Goal: Check status: Check status

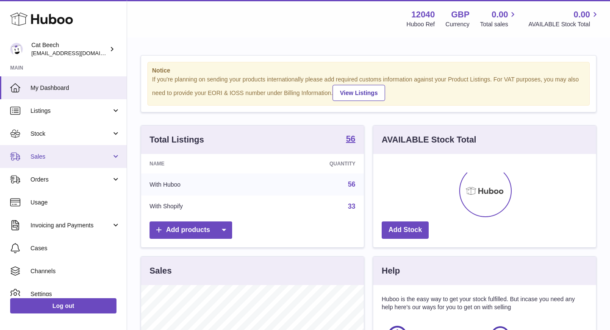
scroll to position [132, 223]
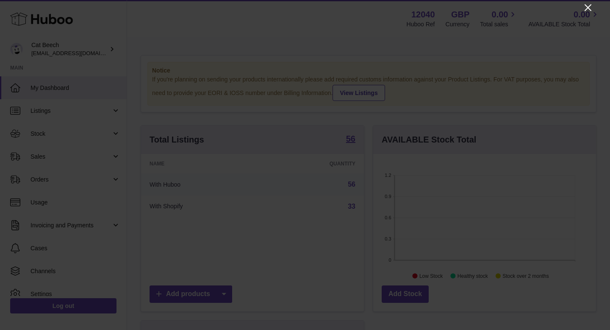
click at [591, 5] on icon "Close" at bounding box center [588, 8] width 10 height 10
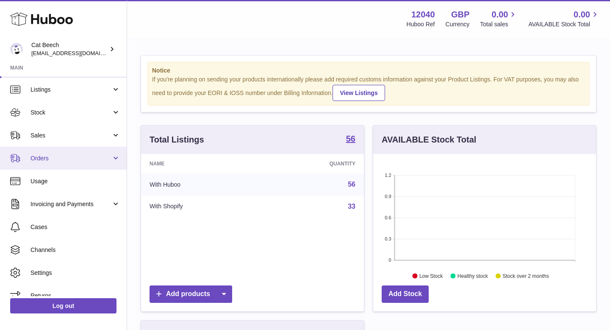
scroll to position [25, 0]
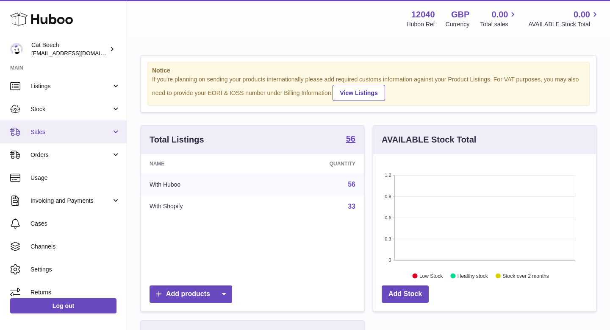
click at [77, 128] on span "Sales" at bounding box center [70, 132] width 81 height 8
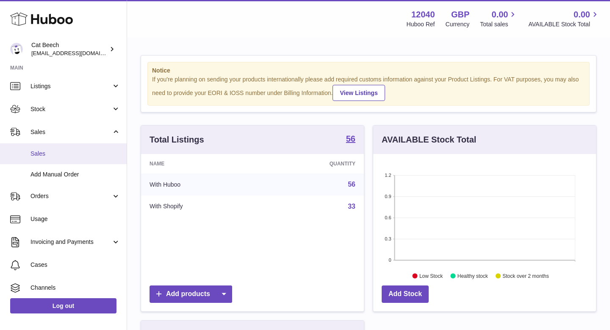
click at [67, 151] on span "Sales" at bounding box center [75, 154] width 90 height 8
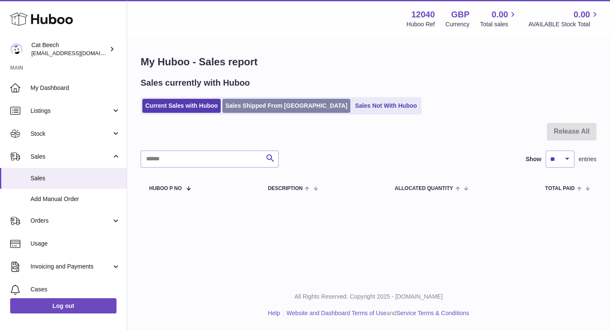
click at [284, 104] on link "Sales Shipped From [GEOGRAPHIC_DATA]" at bounding box center [286, 106] width 128 height 14
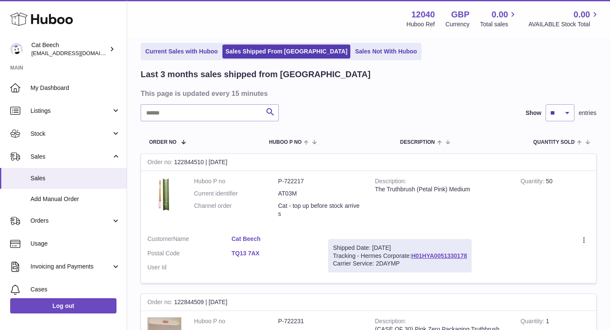
scroll to position [43, 0]
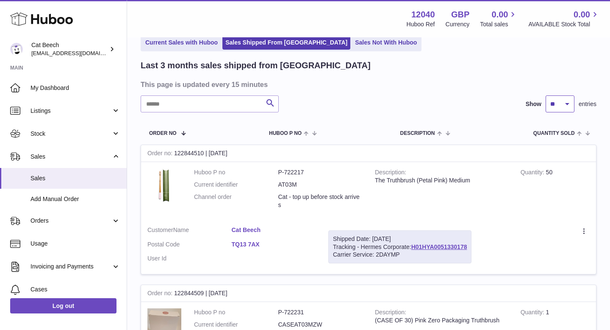
click at [571, 103] on select "** ** **" at bounding box center [560, 103] width 29 height 17
select select "**"
click at [546, 95] on select "** ** **" at bounding box center [560, 103] width 29 height 17
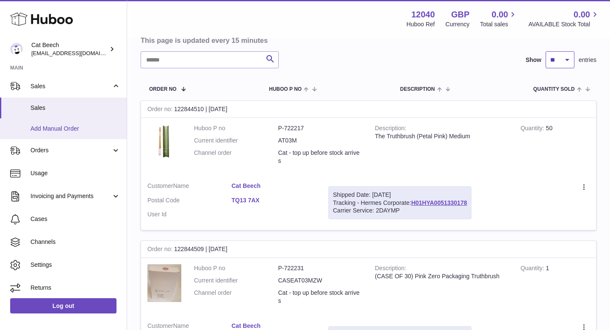
scroll to position [74, 0]
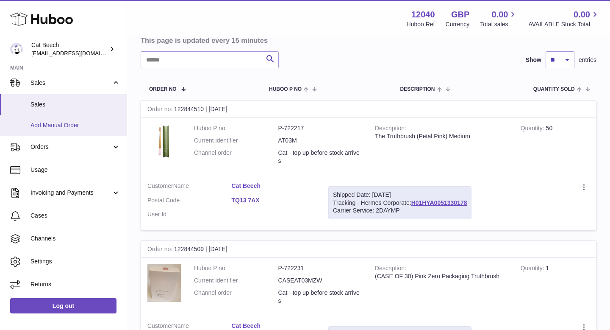
click at [80, 125] on span "Add Manual Order" at bounding box center [75, 125] width 90 height 8
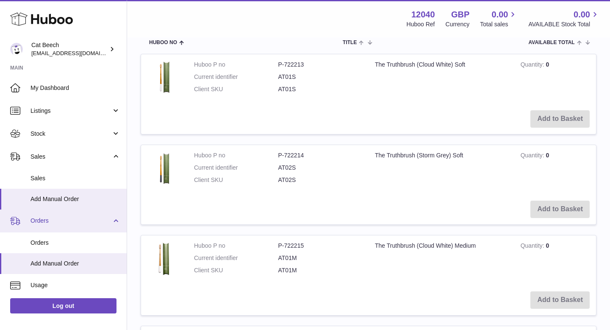
scroll to position [115, 0]
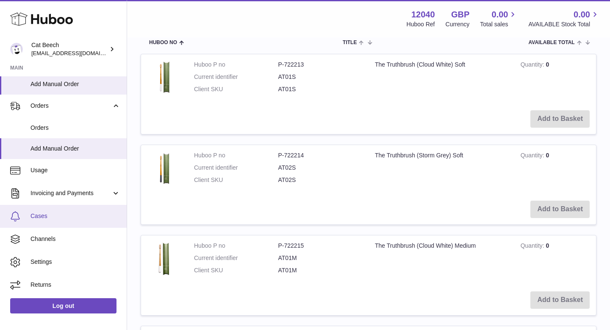
click at [76, 213] on span "Cases" at bounding box center [75, 216] width 90 height 8
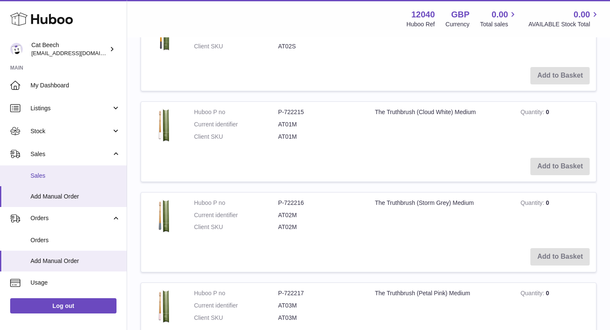
scroll to position [0, 0]
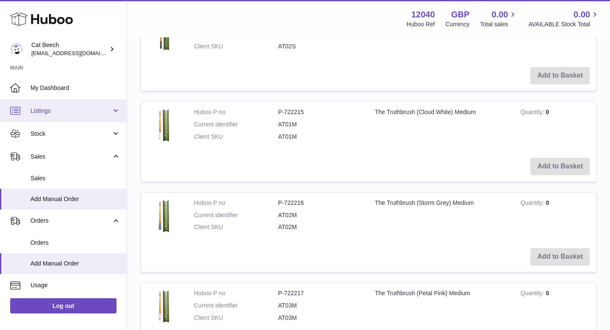
click at [72, 111] on span "Listings" at bounding box center [70, 111] width 81 height 8
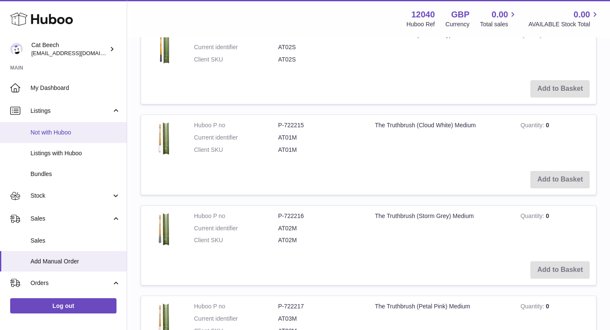
scroll to position [333, 0]
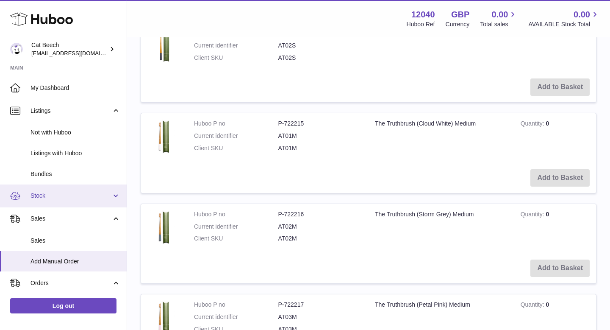
click at [53, 195] on span "Stock" at bounding box center [70, 195] width 81 height 8
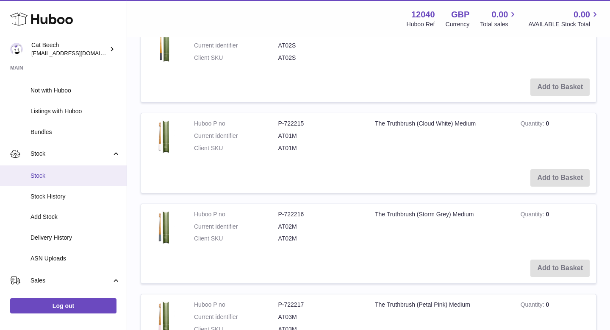
scroll to position [94, 0]
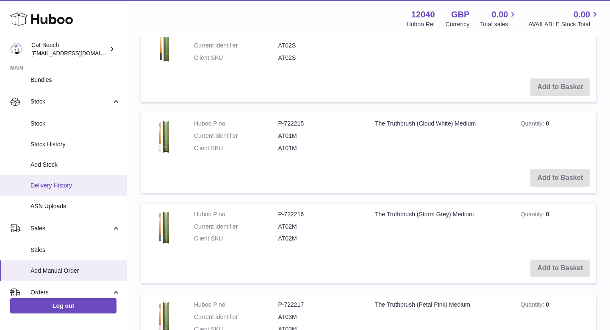
click at [70, 186] on span "Delivery History" at bounding box center [75, 185] width 90 height 8
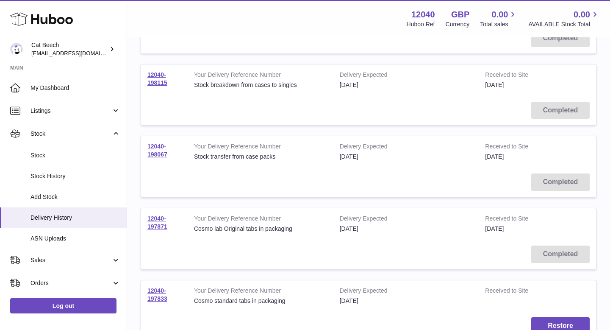
scroll to position [632, 0]
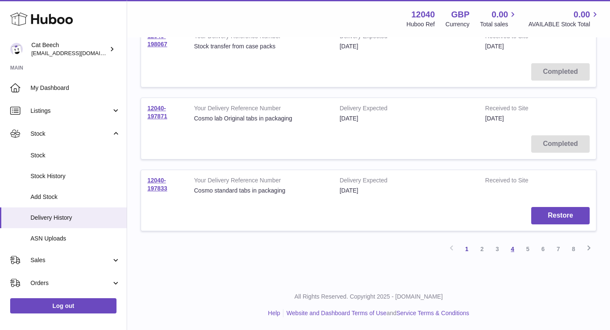
click at [513, 252] on link "4" at bounding box center [512, 248] width 15 height 15
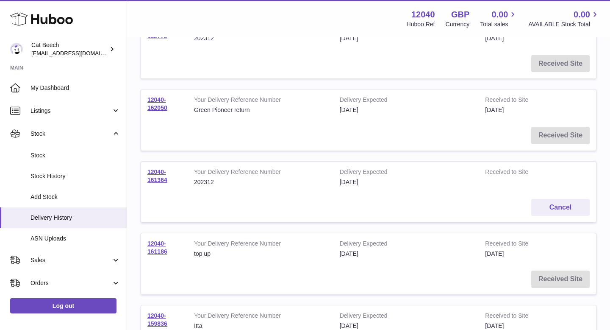
scroll to position [419, 0]
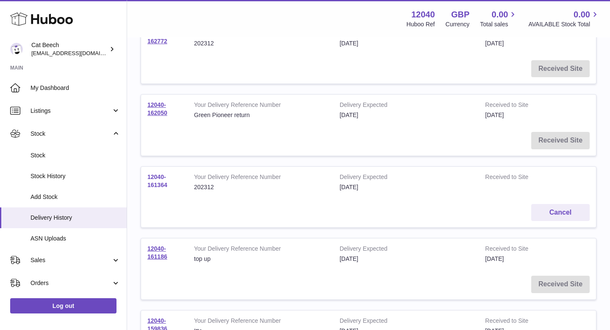
click at [161, 184] on link "12040-161364" at bounding box center [157, 180] width 20 height 15
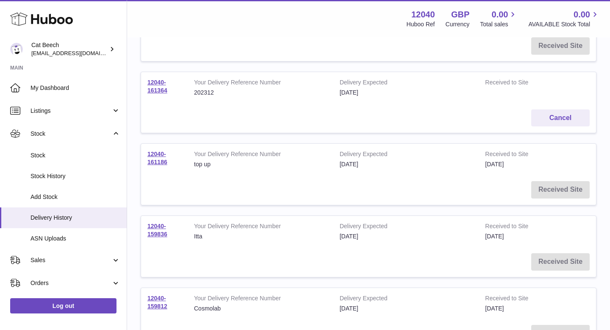
scroll to position [632, 0]
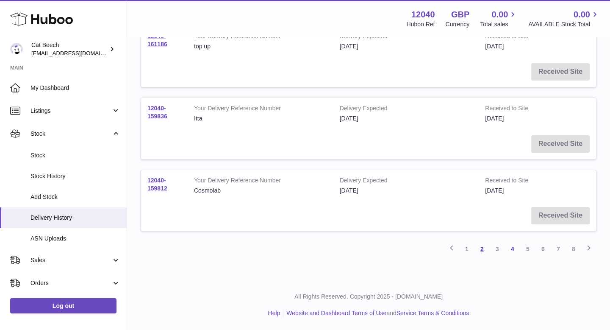
click at [483, 251] on link "2" at bounding box center [481, 248] width 15 height 15
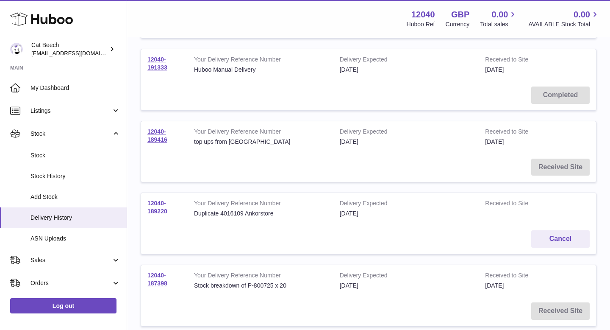
scroll to position [457, 0]
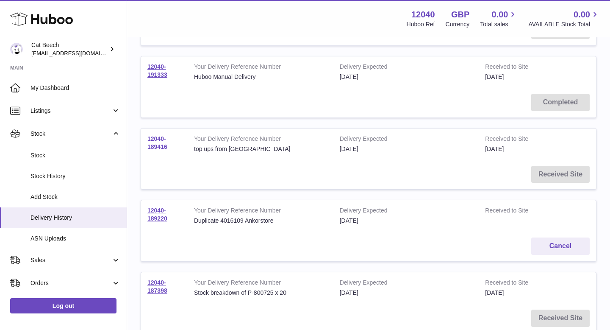
click at [161, 146] on link "12040-189416" at bounding box center [157, 142] width 20 height 15
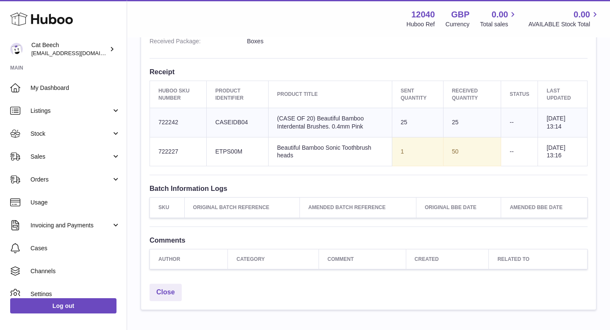
scroll to position [290, 0]
drag, startPoint x: 460, startPoint y: 154, endPoint x: 398, endPoint y: 111, distance: 75.8
click at [398, 110] on tbody "Huboo SKU Number 722242 Client Identifier CASEIDB04 Product title (CASE OF 20) …" at bounding box center [369, 138] width 438 height 58
click at [248, 124] on td "Client Identifier CASEIDB04" at bounding box center [238, 123] width 62 height 29
drag, startPoint x: 252, startPoint y: 122, endPoint x: 155, endPoint y: 121, distance: 97.0
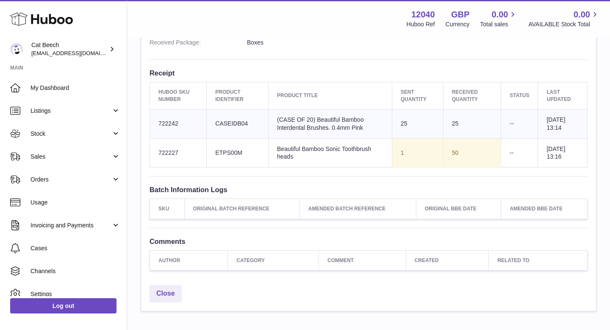
click at [154, 121] on tr "Huboo SKU Number 722242 Client Identifier CASEIDB04 Product title (CASE OF 20) …" at bounding box center [369, 123] width 438 height 29
copy tr "722242 Client Identifier CASEIDB04"
drag, startPoint x: 247, startPoint y: 152, endPoint x: 214, endPoint y: 150, distance: 32.3
click at [214, 150] on td "Client Identifier ETPS00M" at bounding box center [238, 152] width 62 height 29
copy td "ETPS00M"
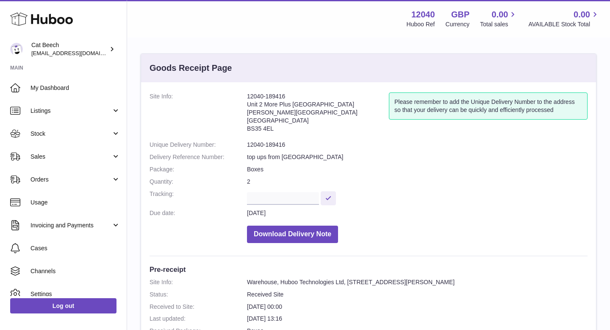
scroll to position [0, 0]
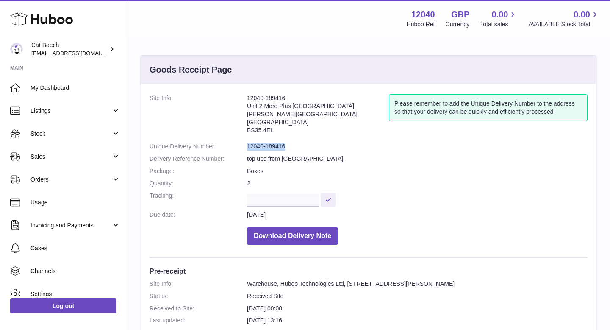
drag, startPoint x: 290, startPoint y: 146, endPoint x: 243, endPoint y: 146, distance: 46.6
click at [243, 146] on dl "Site Info: 12040-189416 Unit 2 More Plus Central Park Hudson Ave Severn Beach B…" at bounding box center [369, 171] width 438 height 155
copy dl "12040-189416"
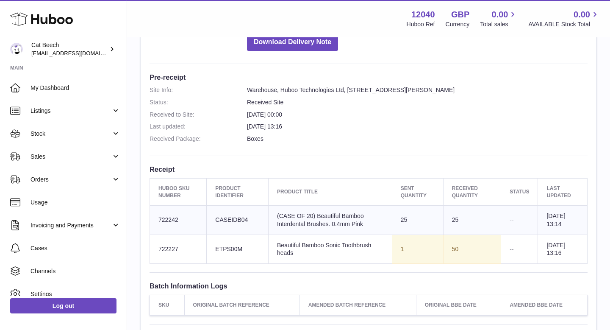
scroll to position [209, 0]
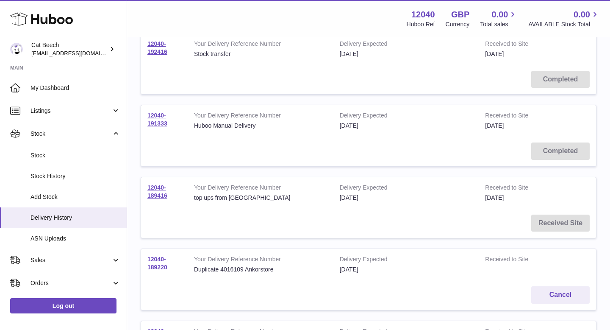
scroll to position [362, 0]
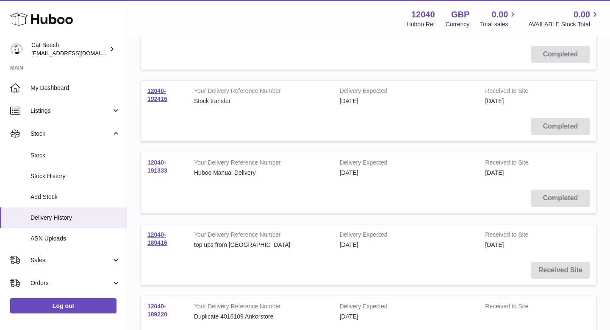
click at [157, 164] on link "12040-191333" at bounding box center [157, 166] width 20 height 15
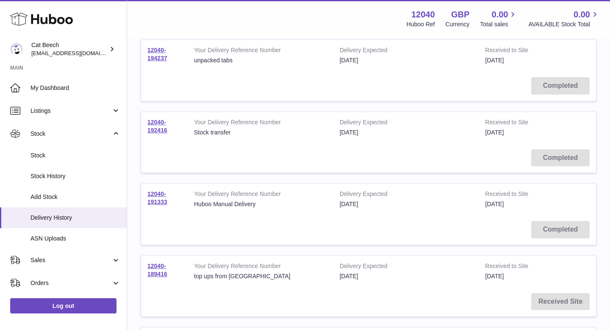
scroll to position [320, 0]
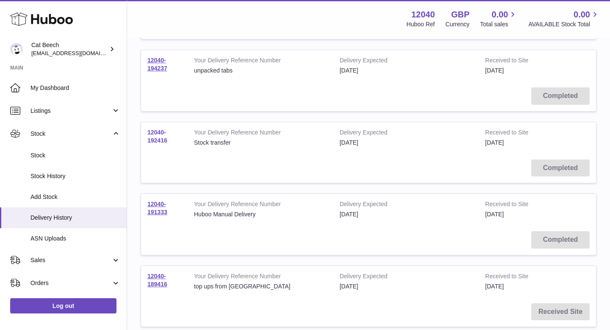
click at [157, 138] on link "12040-192416" at bounding box center [157, 136] width 20 height 15
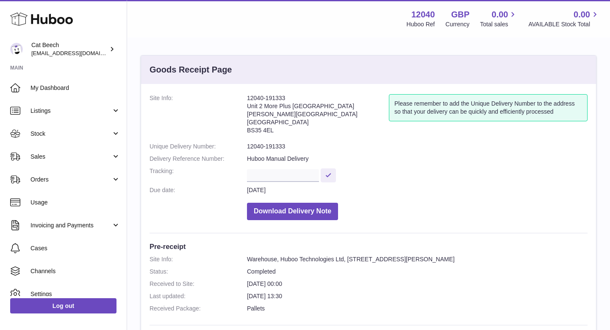
drag, startPoint x: 305, startPoint y: 100, endPoint x: 239, endPoint y: 99, distance: 65.7
click at [239, 98] on dl "Site Info: 12040-191333 Unit [GEOGRAPHIC_DATA][STREET_ADDRESS][PERSON_NAME] Ple…" at bounding box center [369, 159] width 438 height 130
copy dl "12040-191333"
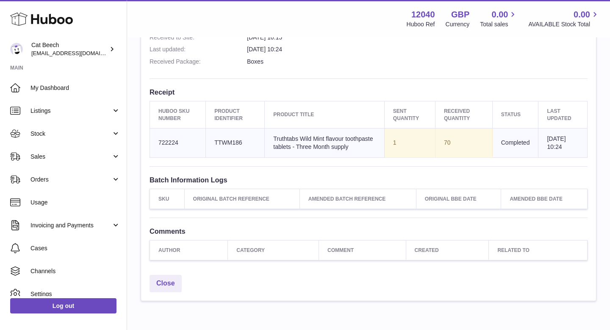
scroll to position [291, 0]
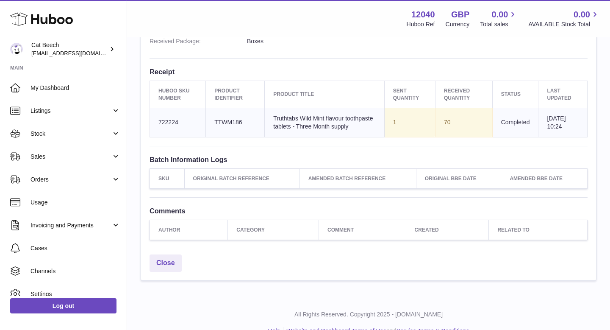
drag, startPoint x: 255, startPoint y: 126, endPoint x: 158, endPoint y: 120, distance: 98.0
click at [158, 120] on tr "Huboo SKU Number 722224 Client Identifier TTWM186 Product title Truthtabs Wild …" at bounding box center [369, 122] width 438 height 29
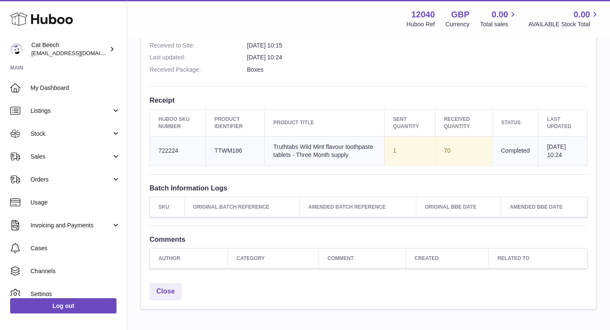
scroll to position [182, 0]
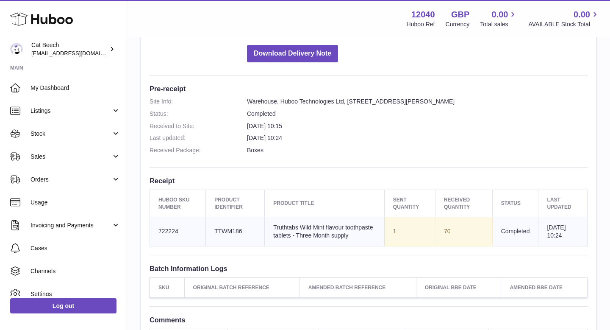
copy tr "722224 Client Identifier TTWM186"
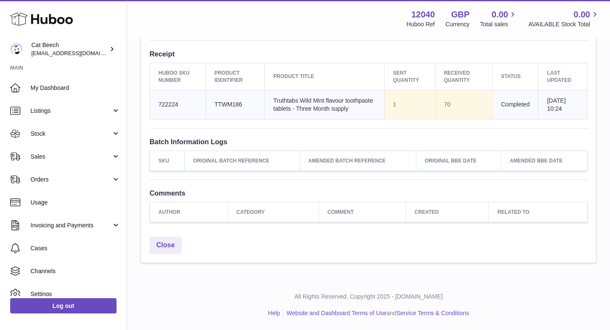
scroll to position [0, 0]
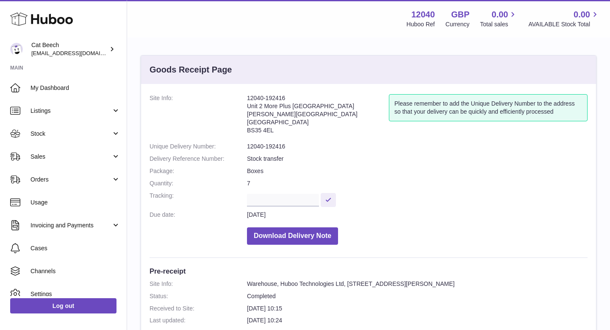
click at [44, 20] on icon at bounding box center [41, 19] width 63 height 17
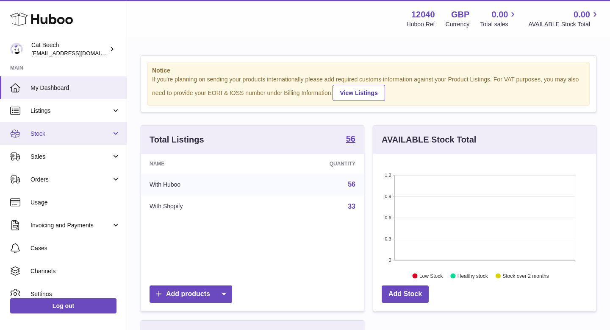
scroll to position [32, 0]
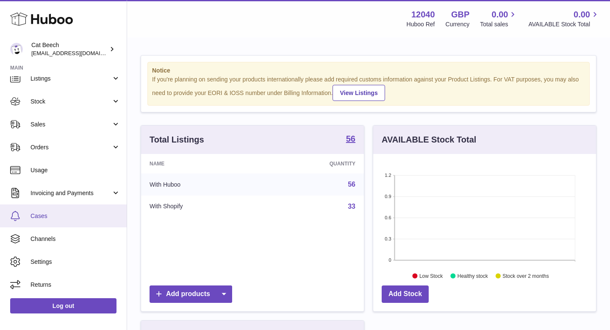
click at [56, 216] on span "Cases" at bounding box center [75, 216] width 90 height 8
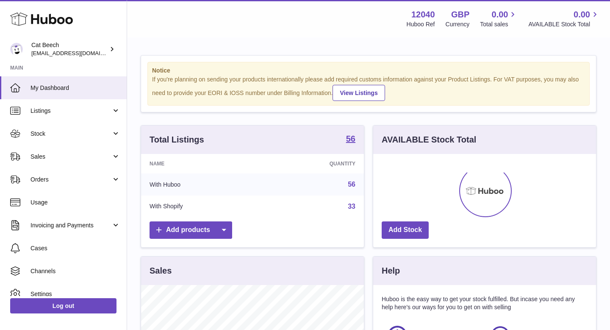
scroll to position [132, 223]
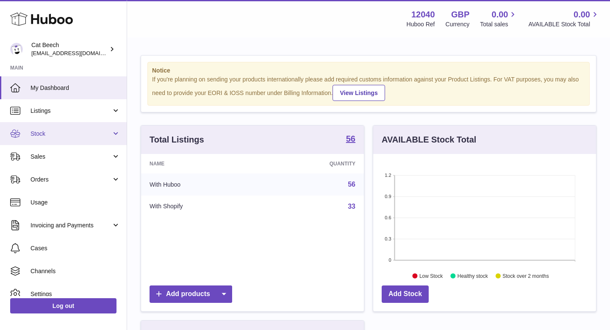
click at [80, 130] on span "Stock" at bounding box center [70, 134] width 81 height 8
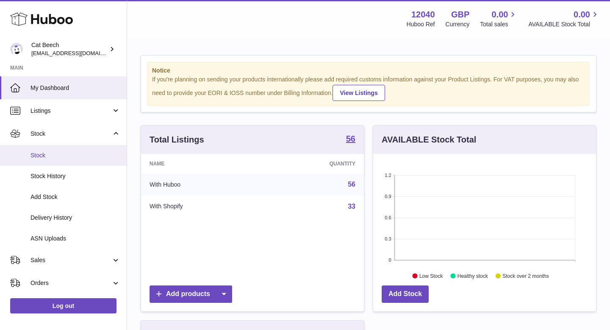
click at [69, 159] on link "Stock" at bounding box center [63, 155] width 127 height 21
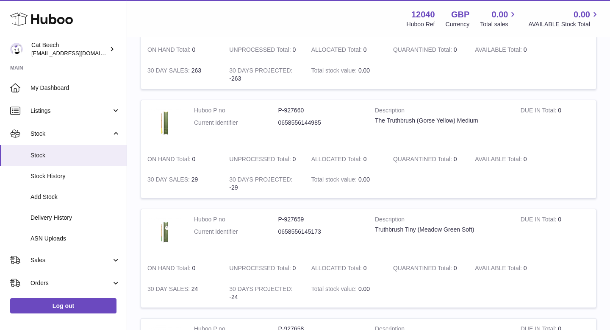
scroll to position [676, 0]
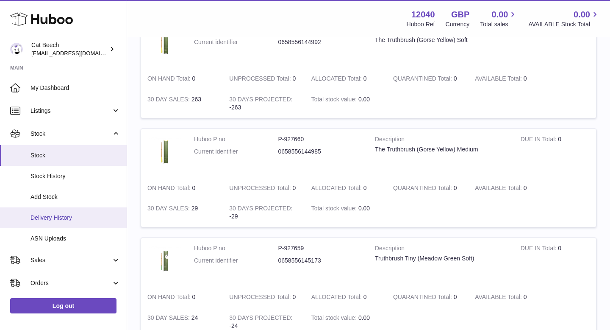
click at [75, 216] on span "Delivery History" at bounding box center [75, 217] width 90 height 8
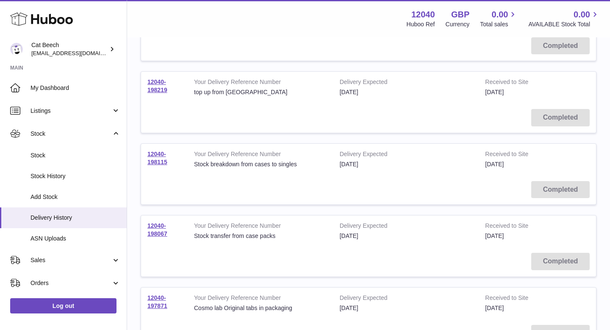
scroll to position [613, 0]
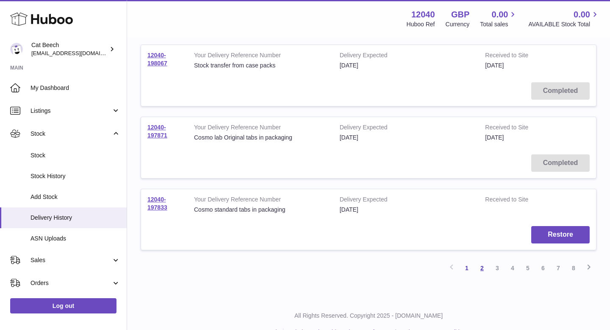
click at [482, 270] on link "2" at bounding box center [481, 267] width 15 height 15
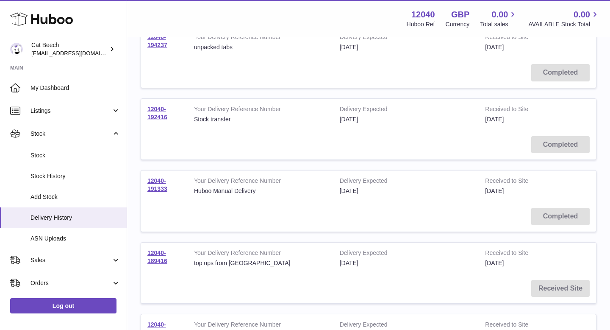
scroll to position [368, 0]
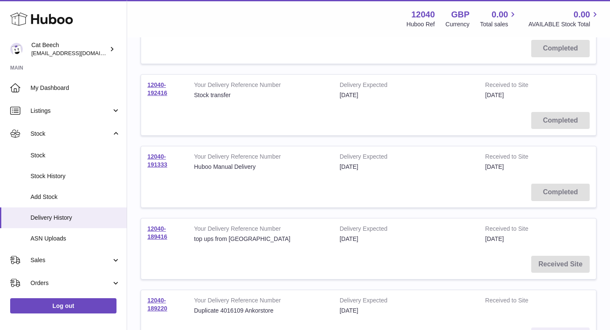
drag, startPoint x: 170, startPoint y: 97, endPoint x: 146, endPoint y: 81, distance: 28.6
click at [146, 81] on td "12040-192416" at bounding box center [164, 90] width 47 height 31
copy link "12040-192416"
click at [280, 267] on td "Received Site" at bounding box center [368, 264] width 455 height 30
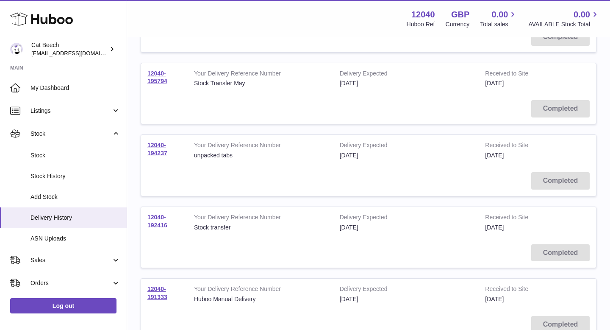
scroll to position [225, 0]
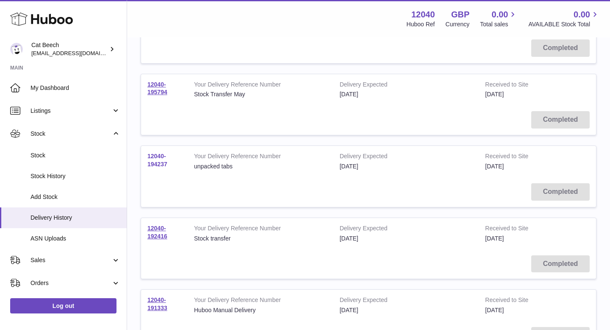
click at [157, 164] on link "12040-194237" at bounding box center [157, 159] width 20 height 15
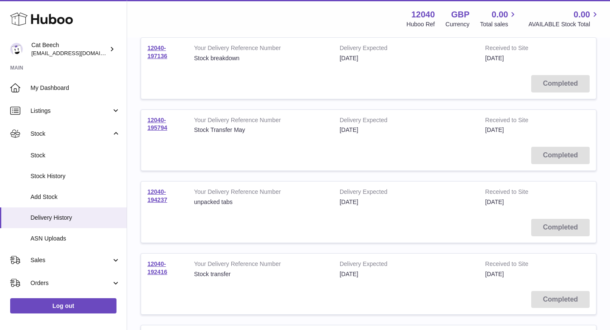
scroll to position [190, 0]
click at [159, 116] on link "12040-195794" at bounding box center [157, 123] width 20 height 15
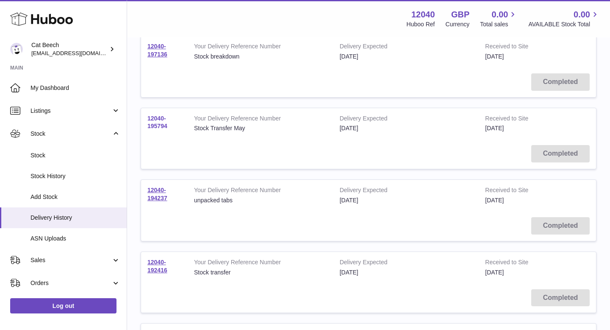
click at [161, 125] on link "12040-195794" at bounding box center [157, 122] width 20 height 15
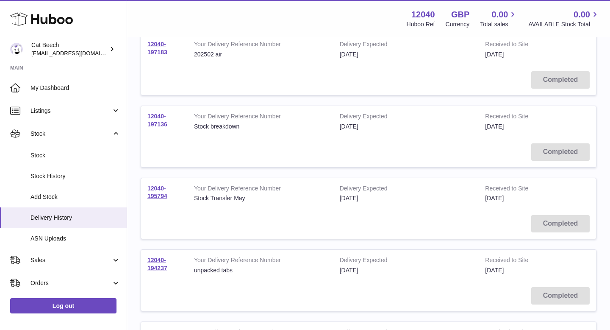
scroll to position [119, 0]
click at [161, 124] on link "12040-197136" at bounding box center [157, 121] width 20 height 15
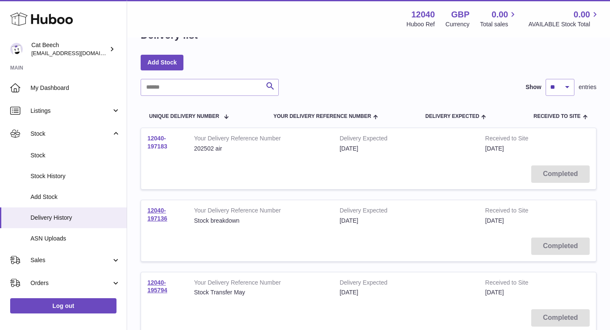
scroll to position [26, 0]
click at [159, 145] on link "12040-197183" at bounding box center [157, 142] width 20 height 15
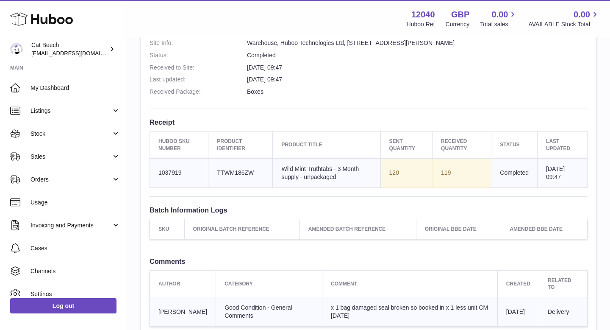
scroll to position [266, 0]
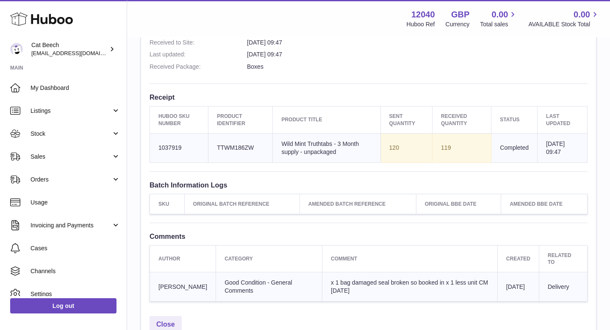
drag, startPoint x: 401, startPoint y: 155, endPoint x: 384, endPoint y: 139, distance: 22.8
click at [384, 139] on td "Sent Quantity 120" at bounding box center [406, 147] width 52 height 29
copy td "120"
click at [192, 158] on td "Huboo SKU Number 1037919" at bounding box center [179, 147] width 58 height 29
drag, startPoint x: 189, startPoint y: 151, endPoint x: 154, endPoint y: 145, distance: 35.6
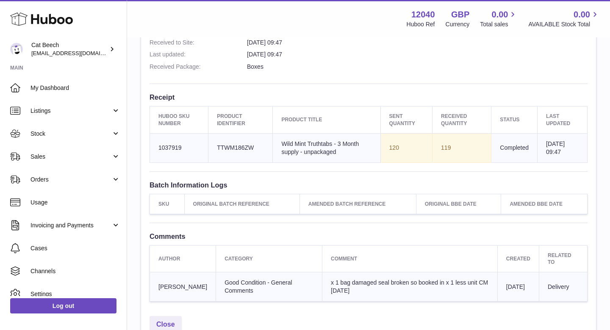
click at [154, 145] on td "Huboo SKU Number 1037919" at bounding box center [179, 147] width 58 height 29
copy td "1037919"
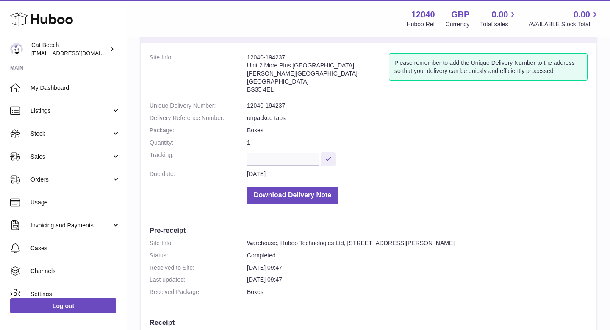
scroll to position [0, 0]
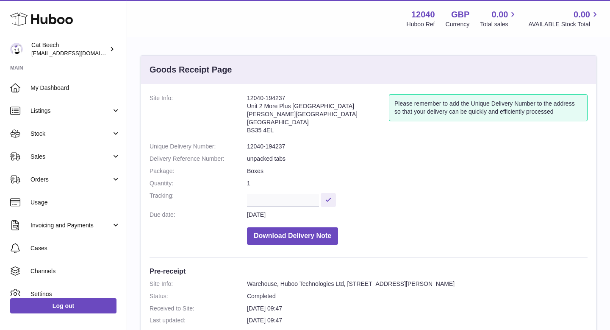
drag, startPoint x: 293, startPoint y: 98, endPoint x: 240, endPoint y: 97, distance: 53.0
click at [240, 97] on dl "Site Info: 12040-194237 Unit 2 More Plus Central Park Hudson Ave Severn Beach B…" at bounding box center [369, 171] width 438 height 155
copy dl "12040-194237"
click at [294, 261] on div "Site Info: 12040-194237 Unit 2 More Plus Central Park Hudson Ave Severn Beach B…" at bounding box center [368, 330] width 455 height 493
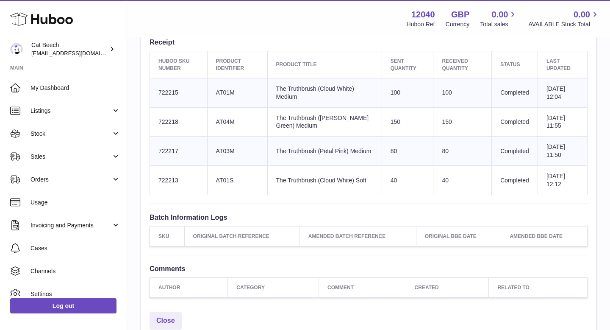
scroll to position [323, 0]
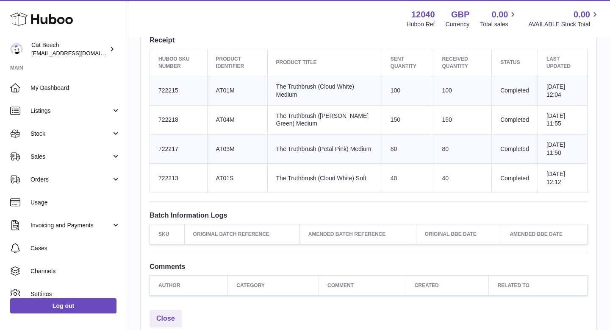
drag, startPoint x: 182, startPoint y: 91, endPoint x: 155, endPoint y: 89, distance: 27.2
click at [155, 89] on td "Huboo SKU Number 722215" at bounding box center [179, 90] width 58 height 29
copy td "722215"
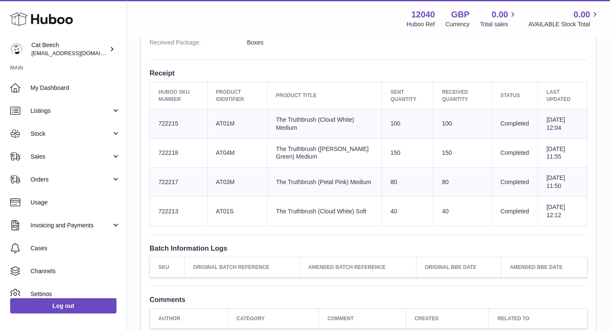
scroll to position [304, 0]
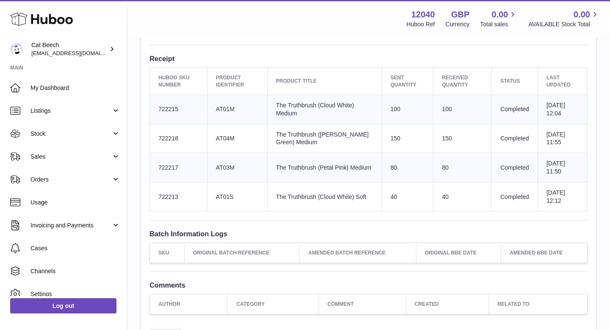
drag, startPoint x: 182, startPoint y: 139, endPoint x: 156, endPoint y: 135, distance: 26.1
click at [156, 135] on td "Huboo SKU Number 722218" at bounding box center [179, 138] width 58 height 29
copy td "722218"
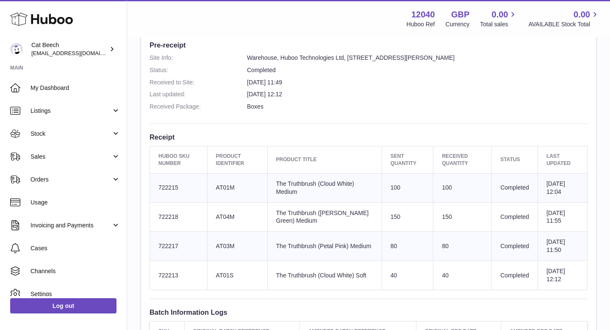
scroll to position [195, 0]
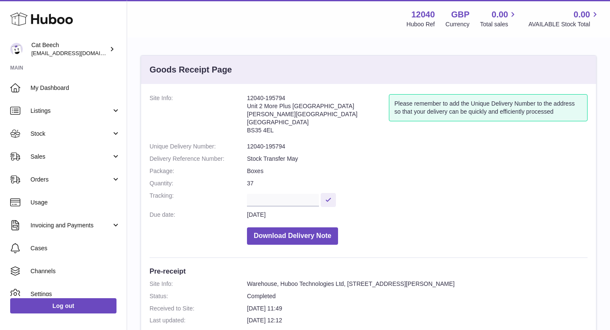
drag, startPoint x: 291, startPoint y: 98, endPoint x: 244, endPoint y: 95, distance: 46.7
click at [244, 95] on dl "Site Info: 12040-195794 Unit 2 More [GEOGRAPHIC_DATA][STREET_ADDRESS][PERSON_NA…" at bounding box center [369, 171] width 438 height 155
copy dl "12040-195794"
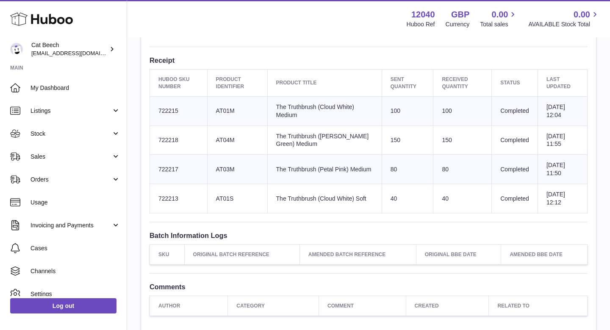
scroll to position [315, 0]
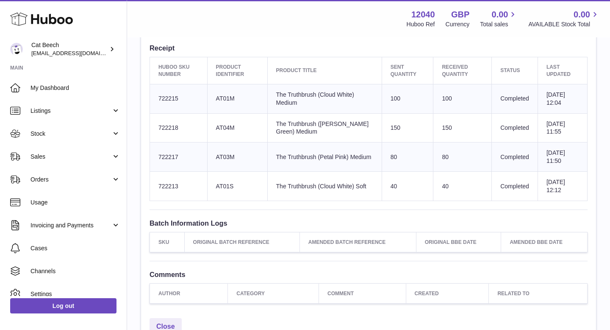
drag, startPoint x: 183, startPoint y: 156, endPoint x: 155, endPoint y: 156, distance: 27.5
click at [155, 156] on td "Huboo SKU Number 722217" at bounding box center [179, 156] width 58 height 29
copy td "722217"
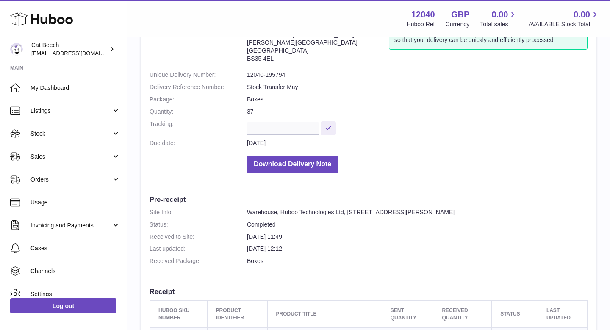
scroll to position [74, 0]
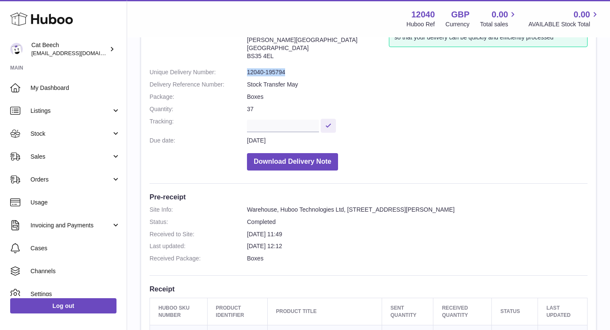
drag, startPoint x: 297, startPoint y: 70, endPoint x: 247, endPoint y: 70, distance: 50.0
click at [247, 70] on dl "Site Info: 12040-195794 Unit 2 More Plus Central Park Hudson Ave Severn Beach B…" at bounding box center [369, 97] width 438 height 155
copy dl "12040-195794"
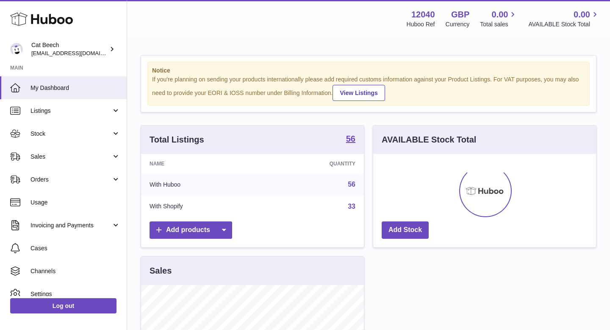
scroll to position [132, 223]
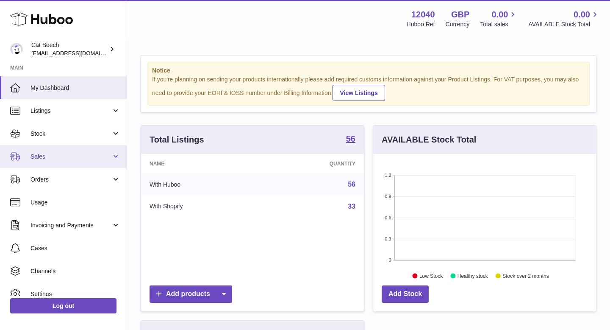
click at [55, 158] on span "Sales" at bounding box center [70, 156] width 81 height 8
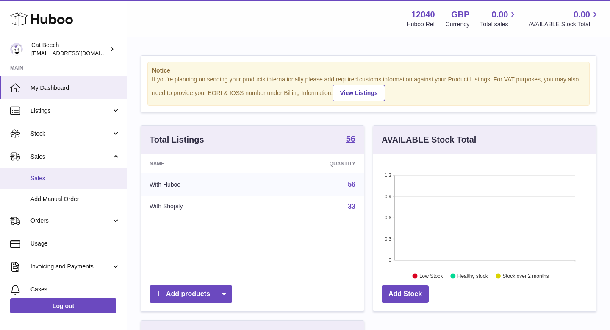
scroll to position [74, 0]
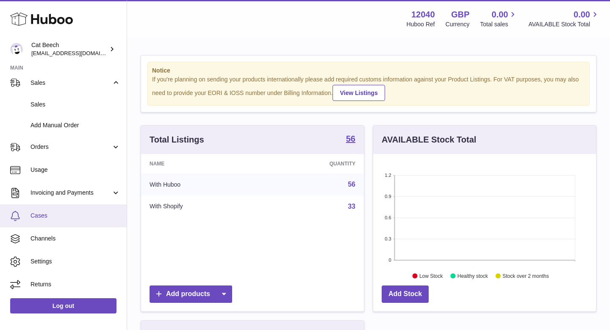
click at [67, 213] on span "Cases" at bounding box center [75, 215] width 90 height 8
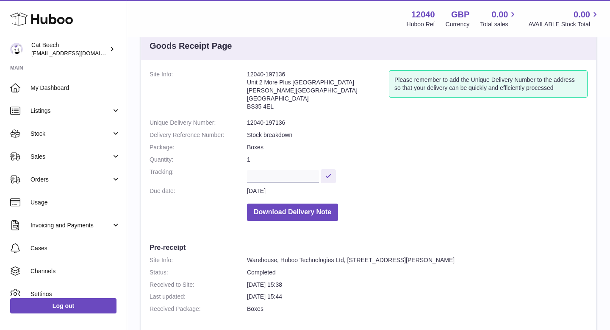
scroll to position [24, 0]
drag, startPoint x: 291, startPoint y: 72, endPoint x: 245, endPoint y: 69, distance: 46.2
click at [245, 69] on div "Site Info: 12040-197136 Unit 2 More Plus [STREET_ADDRESS][PERSON_NAME] Please r…" at bounding box center [368, 303] width 455 height 486
click at [240, 74] on dt "Site Info:" at bounding box center [198, 92] width 97 height 44
click at [249, 73] on address "12040-197136 Unit 2 More [GEOGRAPHIC_DATA][PERSON_NAME][STREET_ADDRESS]" at bounding box center [318, 92] width 142 height 44
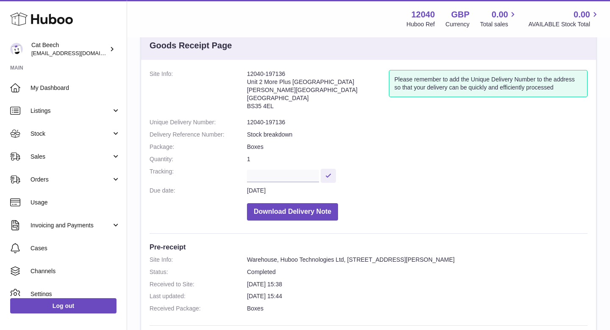
drag, startPoint x: 247, startPoint y: 72, endPoint x: 291, endPoint y: 73, distance: 44.1
click at [291, 73] on address "12040-197136 Unit 2 More [GEOGRAPHIC_DATA][PERSON_NAME][STREET_ADDRESS]" at bounding box center [318, 92] width 142 height 44
drag, startPoint x: 291, startPoint y: 73, endPoint x: 247, endPoint y: 73, distance: 44.1
click at [246, 73] on dl "Site Info: 12040-197136 Unit [GEOGRAPHIC_DATA][STREET_ADDRESS][PERSON_NAME] Ple…" at bounding box center [369, 147] width 438 height 155
copy dl "12040-197136"
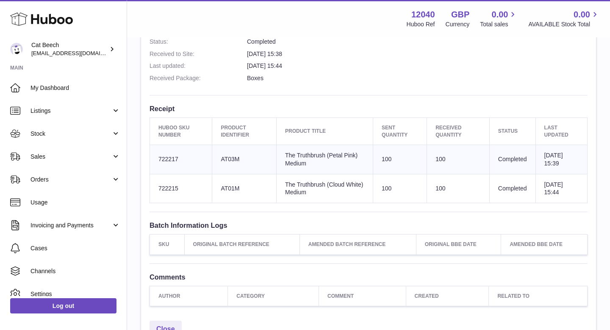
scroll to position [260, 0]
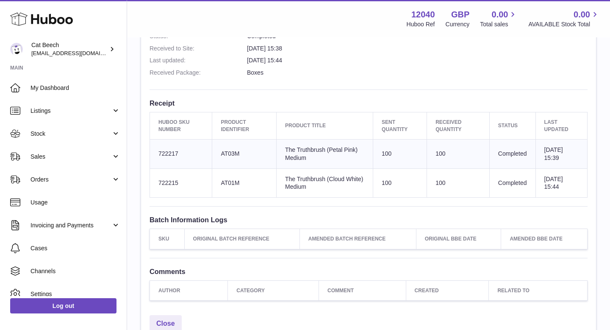
drag, startPoint x: 187, startPoint y: 155, endPoint x: 156, endPoint y: 152, distance: 30.6
click at [156, 152] on td "Huboo SKU Number 722217" at bounding box center [181, 153] width 62 height 29
copy td "722217"
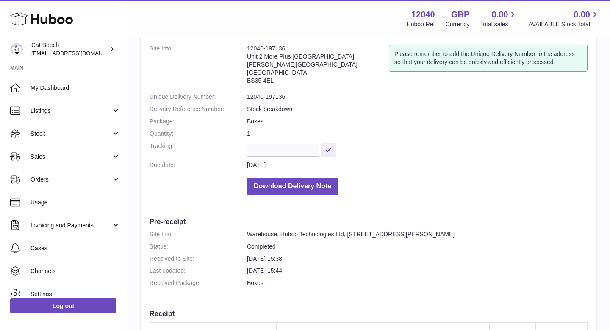
scroll to position [48, 0]
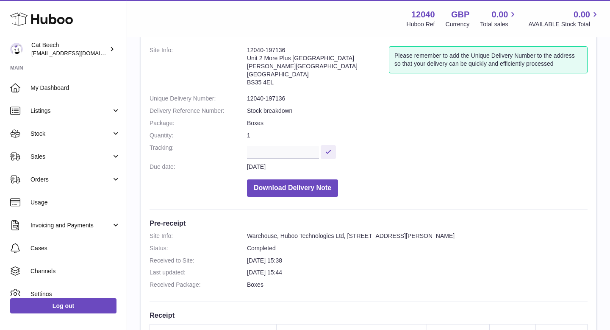
drag, startPoint x: 291, startPoint y: 48, endPoint x: 238, endPoint y: 48, distance: 52.1
click at [238, 48] on dl "Site Info: 12040-197136 Unit [GEOGRAPHIC_DATA][STREET_ADDRESS][PERSON_NAME] Ple…" at bounding box center [369, 123] width 438 height 155
copy dl "12040-197136"
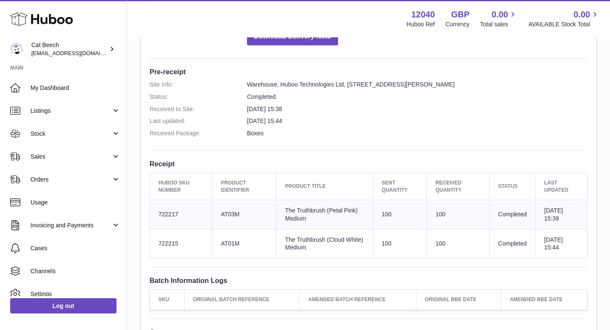
scroll to position [232, 0]
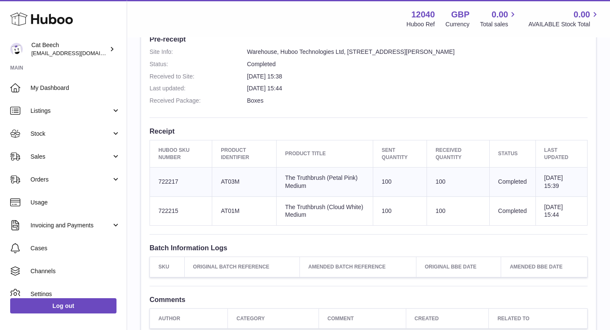
drag, startPoint x: 187, startPoint y: 213, endPoint x: 155, endPoint y: 211, distance: 31.4
click at [155, 211] on td "Huboo SKU Number 722215" at bounding box center [181, 210] width 62 height 29
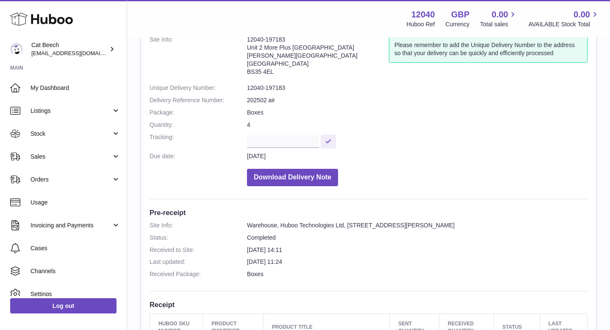
scroll to position [59, 0]
drag, startPoint x: 293, startPoint y: 87, endPoint x: 247, endPoint y: 86, distance: 46.2
click at [247, 86] on dl "Site Info: 12040-197183 Unit [GEOGRAPHIC_DATA][STREET_ADDRESS][PERSON_NAME] Ple…" at bounding box center [369, 112] width 438 height 155
copy dl "12040-197183"
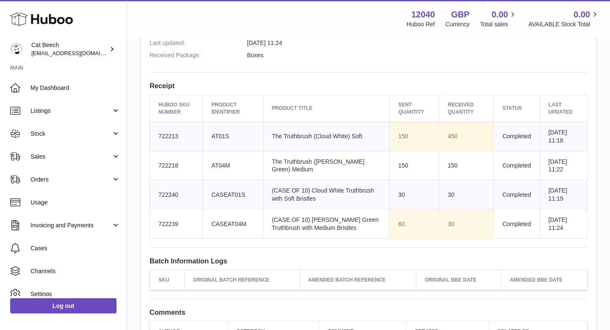
scroll to position [277, 0]
